Goal: Understand process/instructions

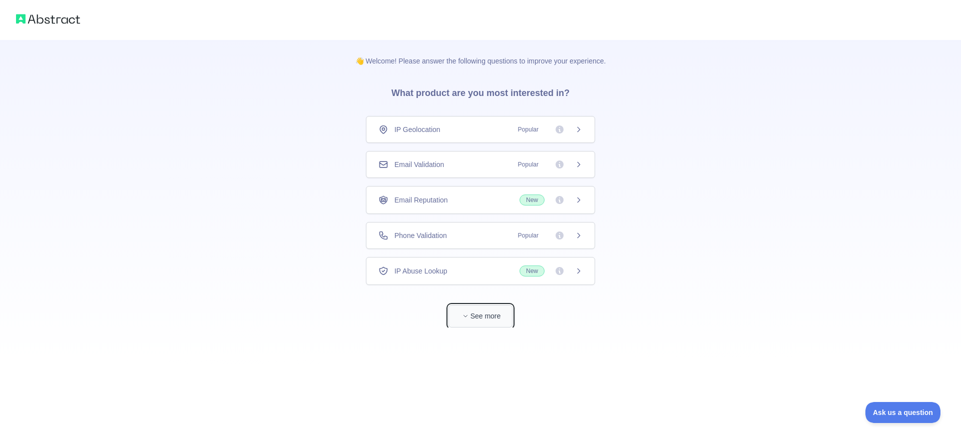
click at [455, 317] on button "See more" at bounding box center [480, 316] width 64 height 23
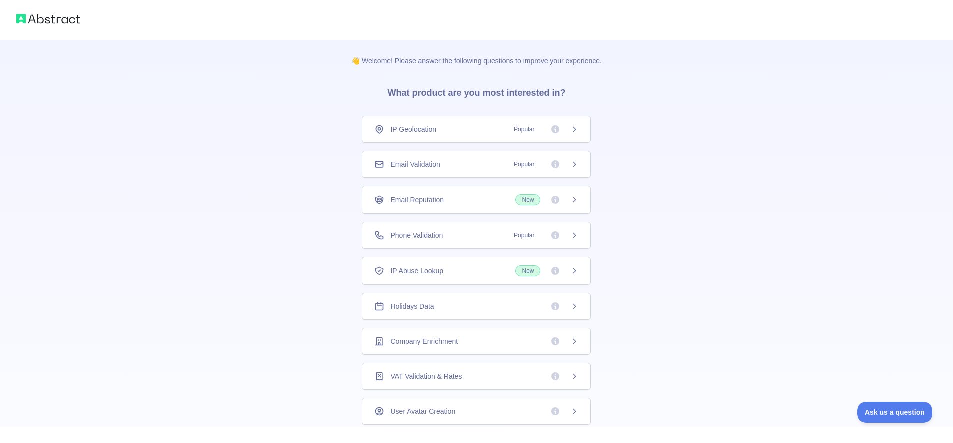
click at [417, 305] on span "Holidays Data" at bounding box center [412, 307] width 44 height 10
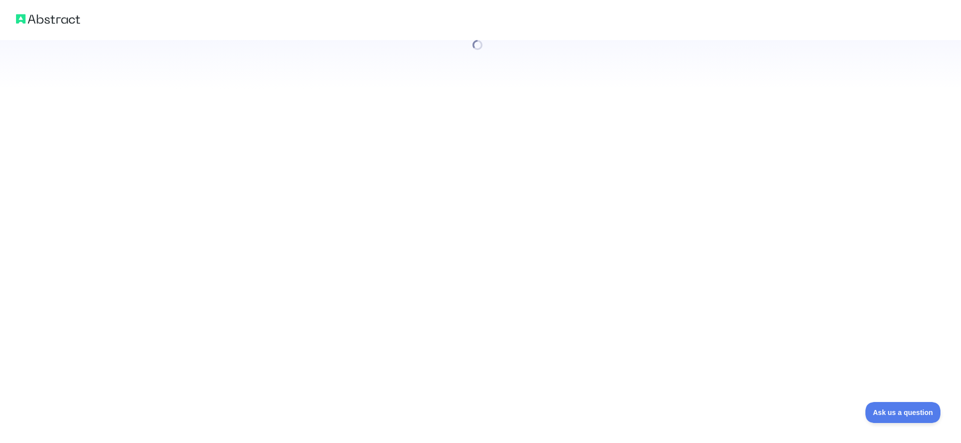
click at [568, 303] on div at bounding box center [480, 221] width 961 height 443
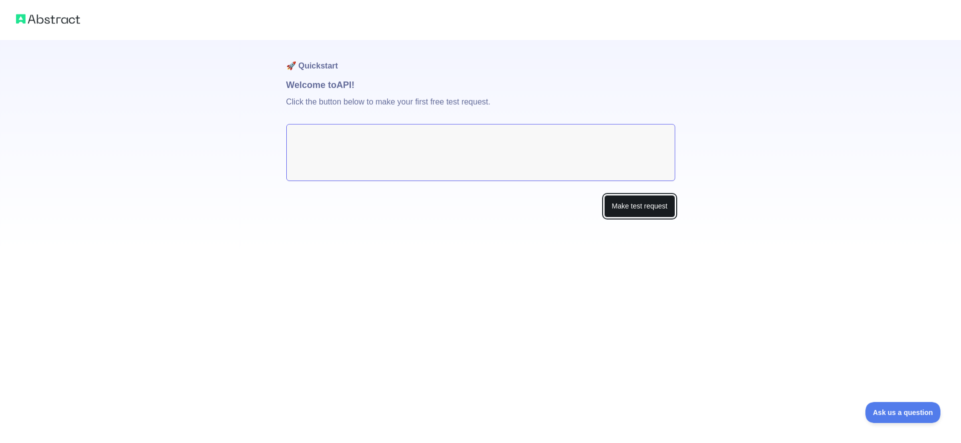
click at [643, 215] on button "Make test request" at bounding box center [639, 206] width 71 height 23
click at [363, 138] on textarea at bounding box center [480, 152] width 389 height 57
click at [641, 206] on button "Make test request" at bounding box center [639, 206] width 71 height 23
